Goal: Ask a question

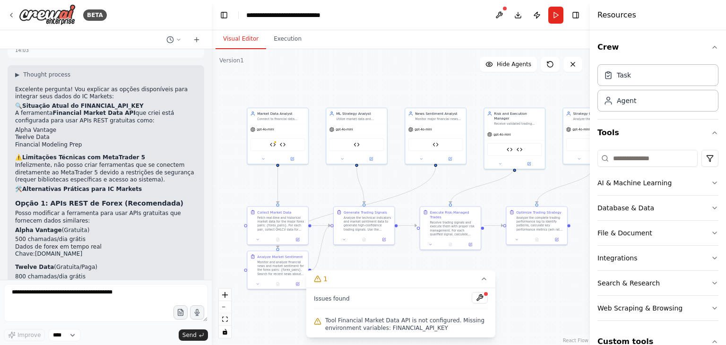
scroll to position [4314, 0]
click at [121, 301] on textarea at bounding box center [106, 303] width 204 height 38
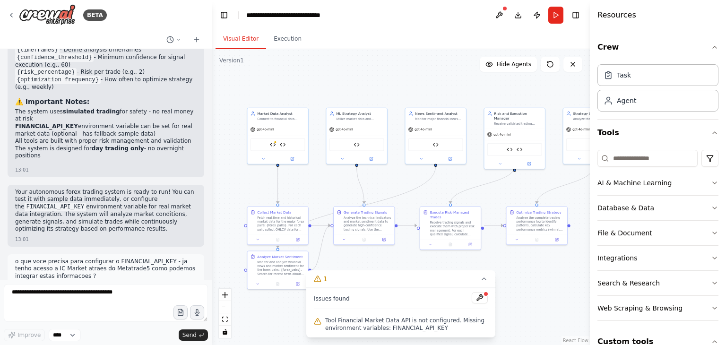
scroll to position [4081, 0]
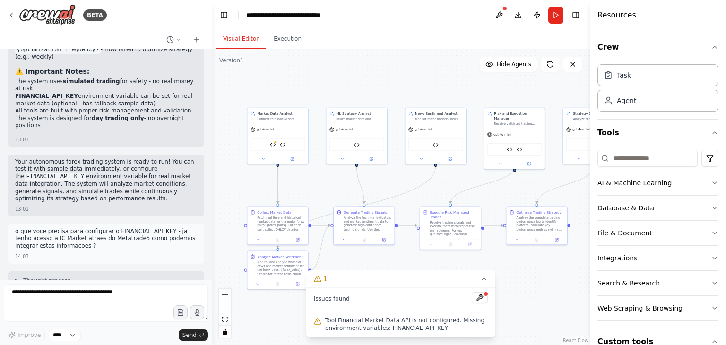
scroll to position [4116, 0]
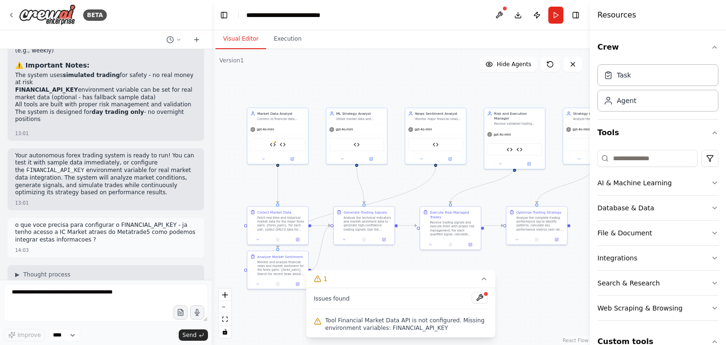
drag, startPoint x: 147, startPoint y: 146, endPoint x: 14, endPoint y: 146, distance: 132.8
copy p "(requer bibliotecas específicas e acesso ao sistema)."
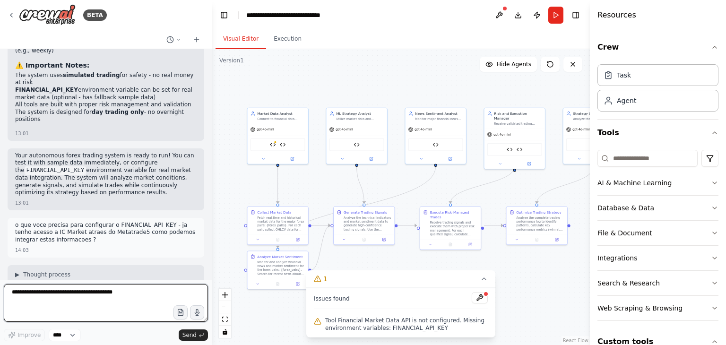
click at [132, 305] on textarea at bounding box center [106, 303] width 204 height 38
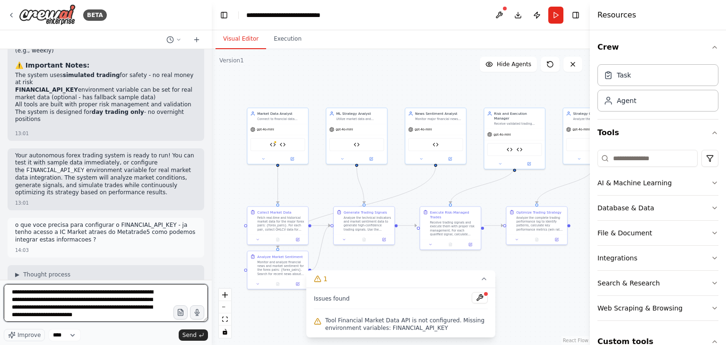
scroll to position [4, 0]
type textarea "**********"
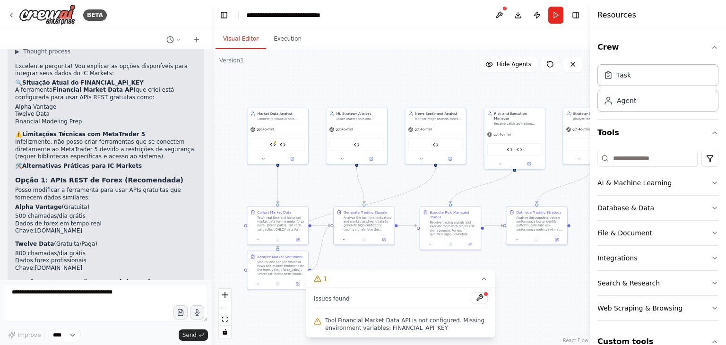
scroll to position [4395, 0]
